Goal: Task Accomplishment & Management: Use online tool/utility

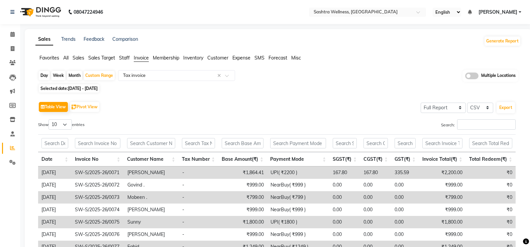
select select "full_report"
select select "csv"
click at [286, 79] on div "Day Week Month Custom Range Select Report Type × Tax invoice × Multiple Locatio…" at bounding box center [278, 76] width 481 height 12
click at [392, 15] on input "text" at bounding box center [361, 12] width 97 height 7
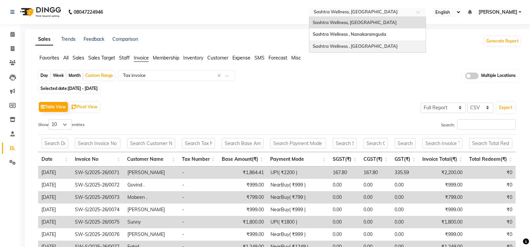
click at [334, 96] on div "Table View Pivot View Select Full Report Filtered Report Select CSV PDF Export …" at bounding box center [277, 191] width 489 height 192
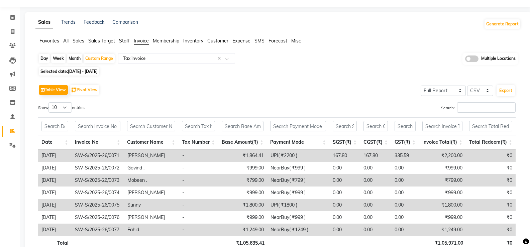
scroll to position [33, 0]
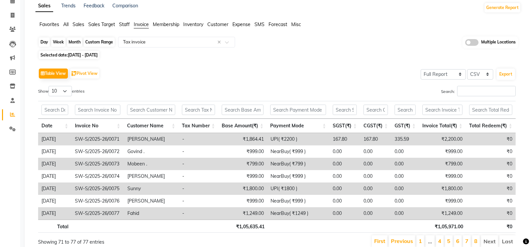
click at [108, 41] on div "Custom Range" at bounding box center [99, 41] width 31 height 9
select select "8"
select select "2025"
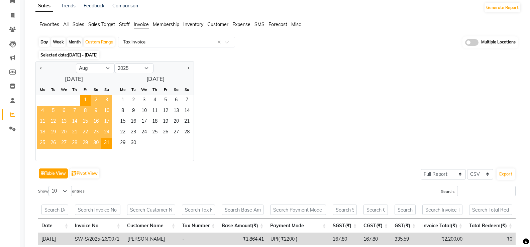
click at [63, 174] on button "Table View" at bounding box center [53, 174] width 29 height 10
click at [330, 146] on div "Jan Feb Mar Apr May Jun Jul Aug Sep Oct Nov Dec 2015 2016 2017 2018 2019 2020 2…" at bounding box center [278, 111] width 486 height 100
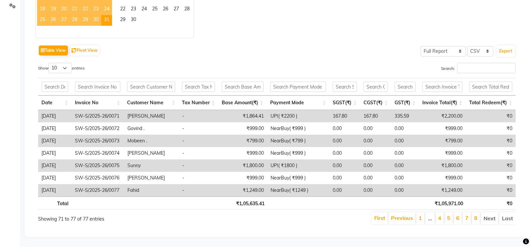
scroll to position [162, 0]
click at [506, 215] on li "Last" at bounding box center [508, 219] width 16 height 12
click at [330, 63] on div "Search:" at bounding box center [399, 69] width 234 height 13
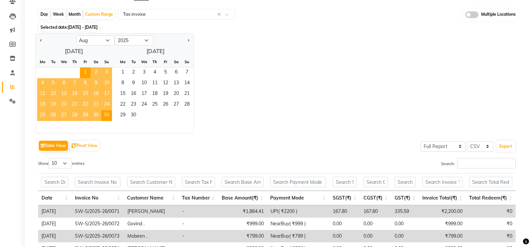
scroll to position [0, 0]
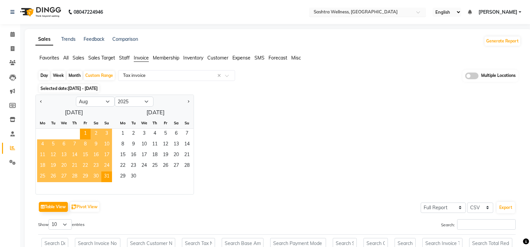
click at [357, 12] on input "text" at bounding box center [361, 12] width 97 height 7
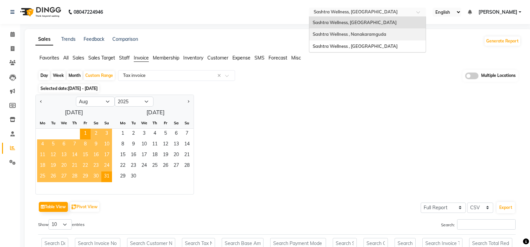
click at [355, 33] on span "Sashtra Wellness , Nanakaramguda" at bounding box center [350, 33] width 74 height 5
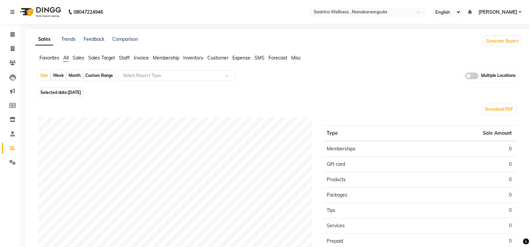
click at [99, 79] on div "Custom Range" at bounding box center [99, 75] width 31 height 9
select select "9"
select select "2025"
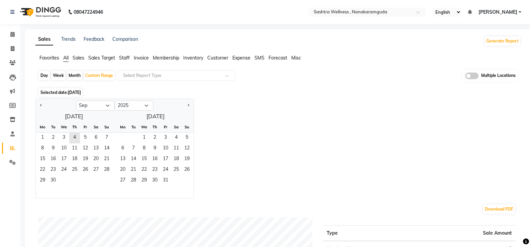
click at [38, 105] on div at bounding box center [56, 105] width 40 height 11
click at [41, 107] on button "Previous month" at bounding box center [40, 105] width 5 height 11
select select "8"
click at [84, 139] on span "1" at bounding box center [85, 138] width 11 height 11
click at [105, 182] on span "31" at bounding box center [106, 181] width 11 height 11
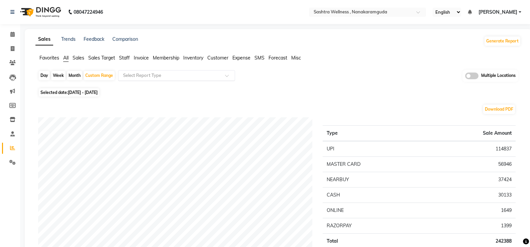
click at [197, 74] on input "text" at bounding box center [170, 75] width 96 height 7
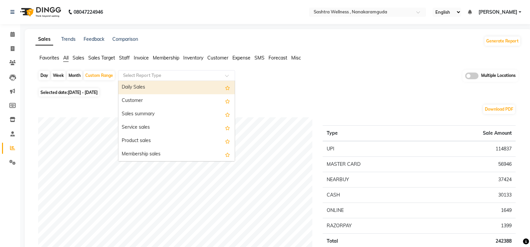
click at [145, 60] on span "Invoice" at bounding box center [141, 58] width 15 height 6
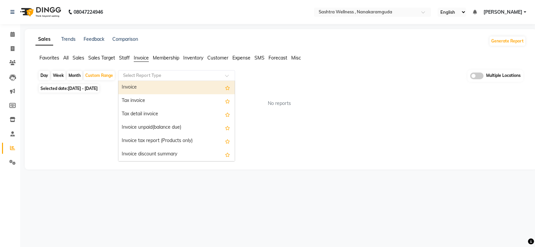
click at [150, 77] on input "text" at bounding box center [170, 75] width 96 height 7
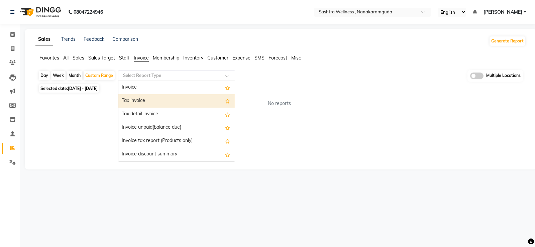
click at [147, 100] on div "Tax invoice" at bounding box center [176, 100] width 116 height 13
select select "full_report"
select select "csv"
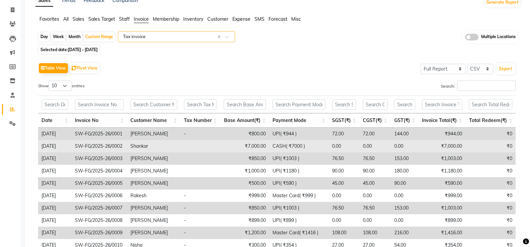
scroll to position [99, 0]
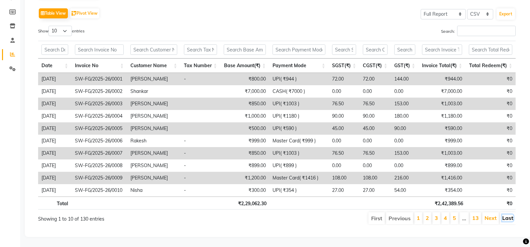
click at [508, 215] on link "Last" at bounding box center [508, 218] width 11 height 7
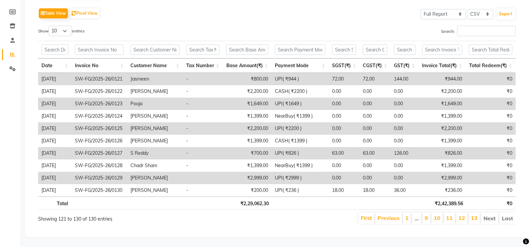
click at [316, 197] on th at bounding box center [301, 203] width 58 height 13
click at [476, 215] on link "13" at bounding box center [474, 218] width 7 height 7
click at [487, 213] on li "Next" at bounding box center [489, 219] width 17 height 12
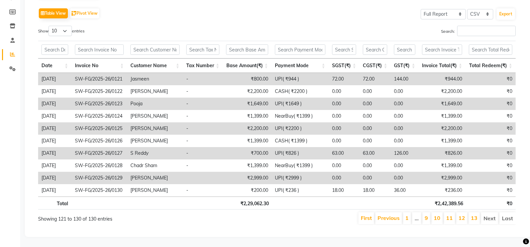
click at [487, 213] on li "Next" at bounding box center [489, 219] width 17 height 12
click at [508, 215] on li "Last" at bounding box center [508, 219] width 16 height 12
click at [507, 215] on li "Last" at bounding box center [508, 219] width 16 height 12
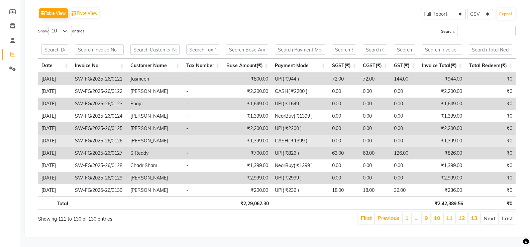
click at [246, 135] on td "₹1,399.00" at bounding box center [247, 141] width 49 height 12
